Goal: Obtain resource: Obtain resource

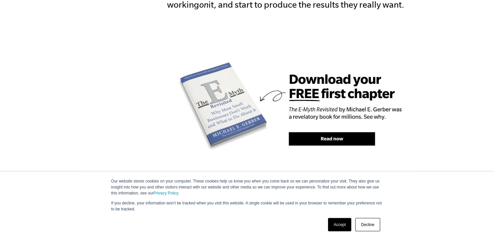
scroll to position [470, 0]
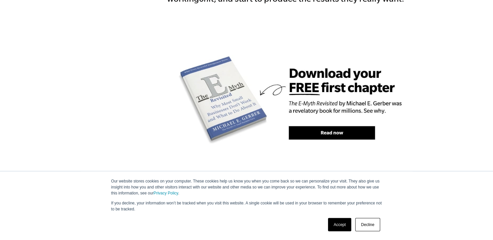
click at [331, 119] on img at bounding box center [300, 102] width 266 height 153
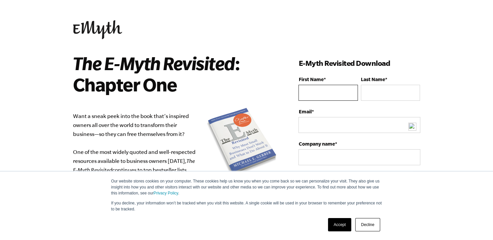
click at [342, 95] on input "First Name *" at bounding box center [328, 93] width 59 height 16
type input "[PERSON_NAME]"
type input "[EMAIL_ADDRESS][DOMAIN_NAME]"
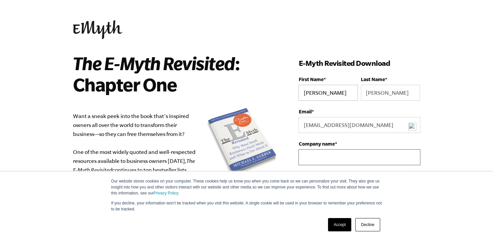
type input "Advanced Commercial"
select select "[GEOGRAPHIC_DATA]"
type input "[PHONE_NUMBER]"
click at [346, 94] on input "[PERSON_NAME]" at bounding box center [328, 93] width 59 height 16
type input "[PERSON_NAME]"
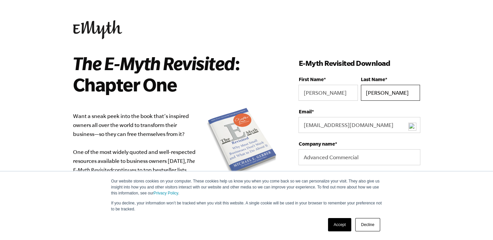
click at [394, 95] on input "[PERSON_NAME]" at bounding box center [390, 93] width 59 height 16
type input "Dall"
